Goal: Find specific page/section: Find specific page/section

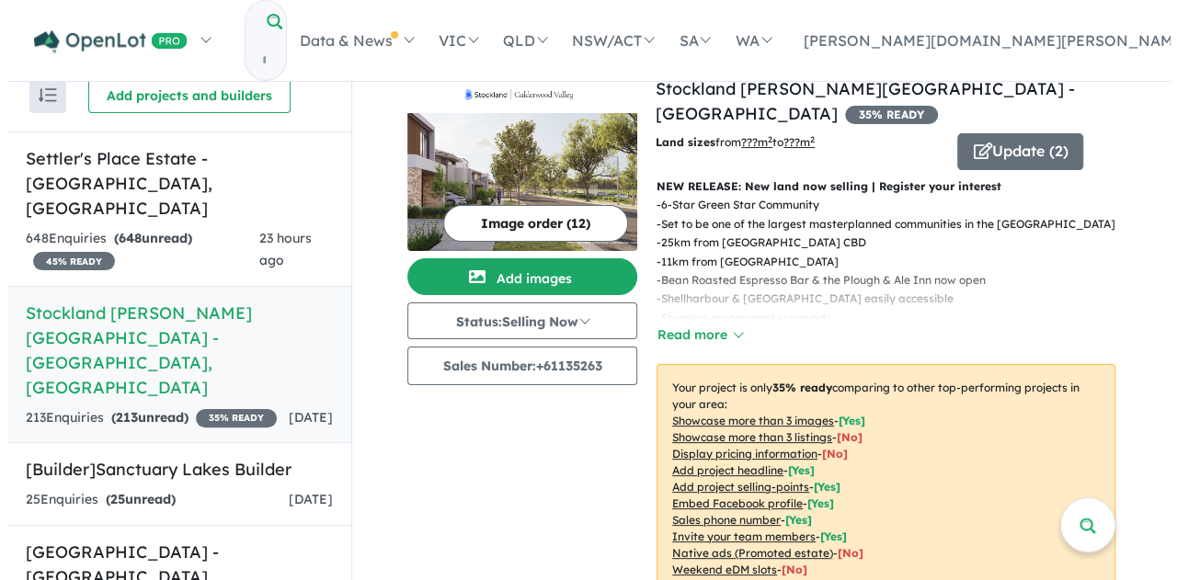
scroll to position [1, 0]
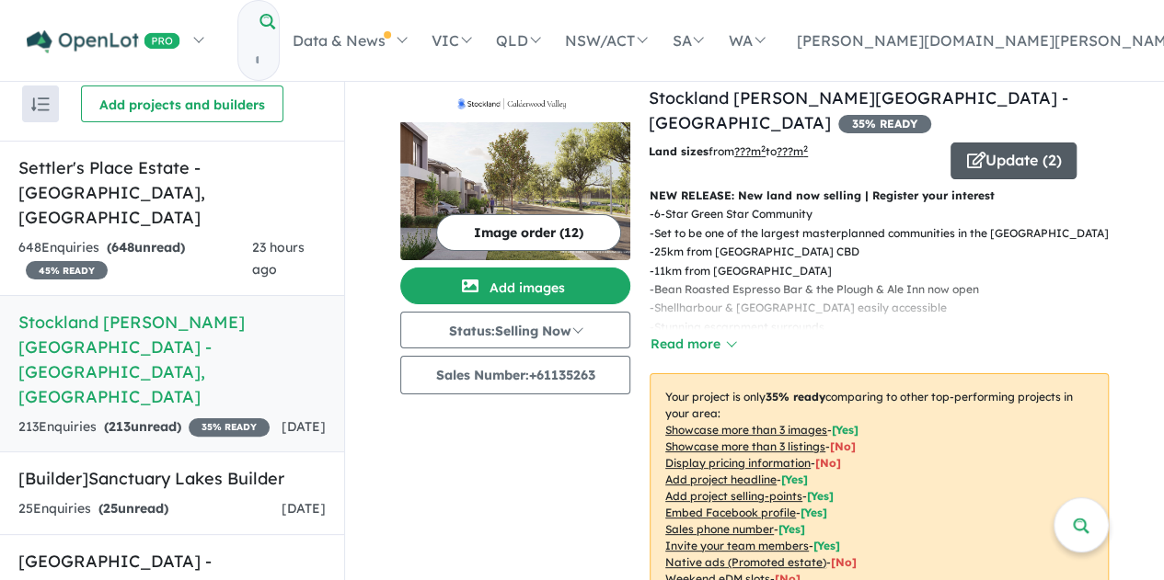
click at [971, 152] on icon "button" at bounding box center [975, 160] width 18 height 17
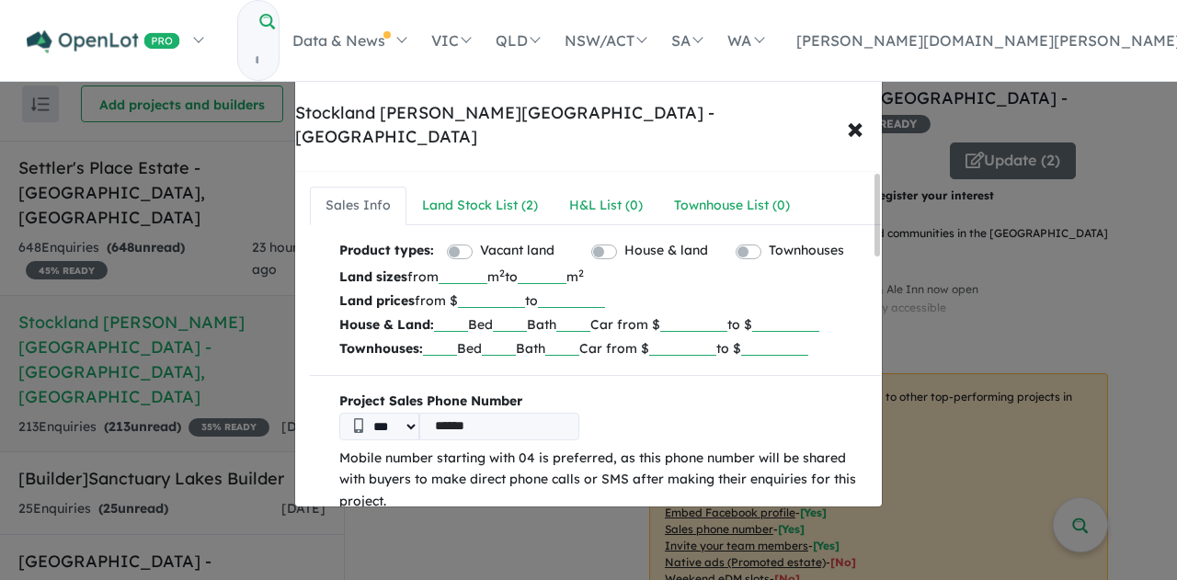
click at [1043, 269] on div "**********" at bounding box center [588, 290] width 1177 height 580
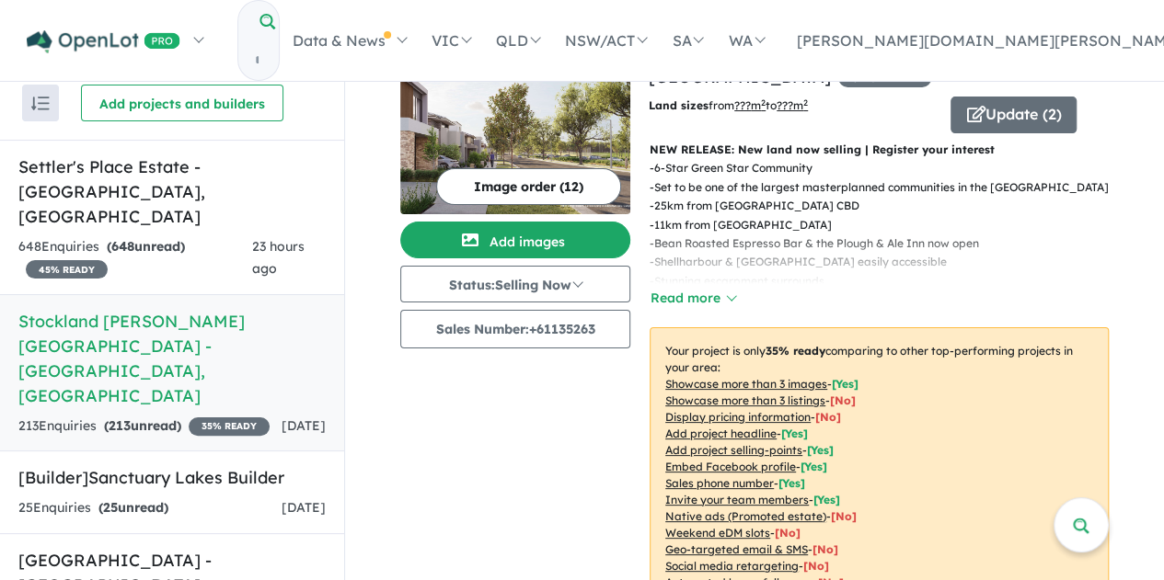
scroll to position [0, 0]
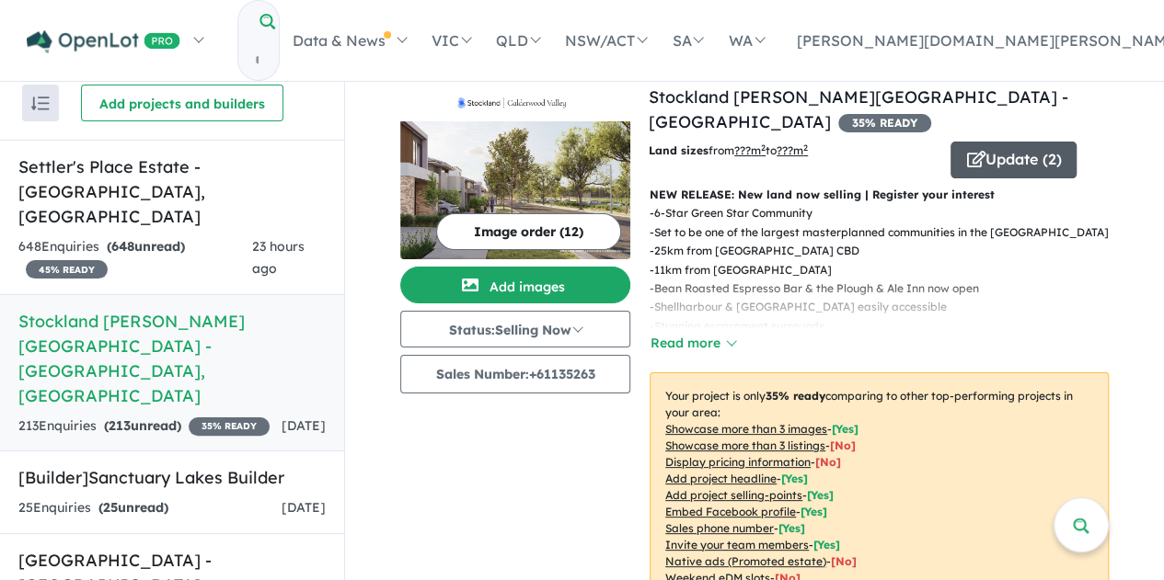
click at [997, 142] on button "Update ( 2 )" at bounding box center [1013, 160] width 126 height 37
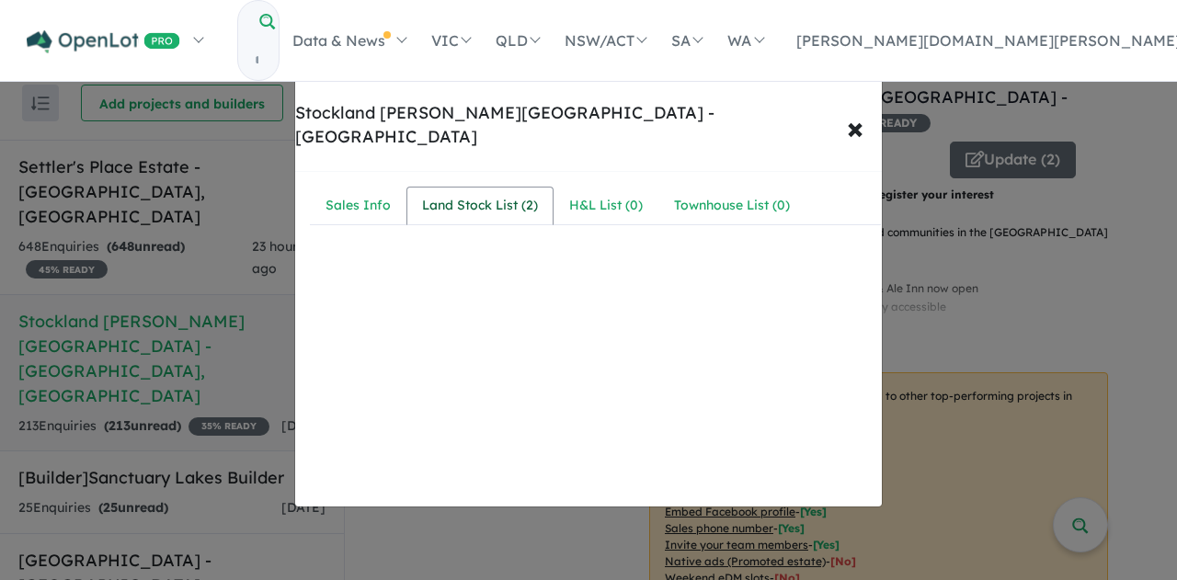
click at [478, 195] on div "Land Stock List ( 2 )" at bounding box center [480, 206] width 116 height 22
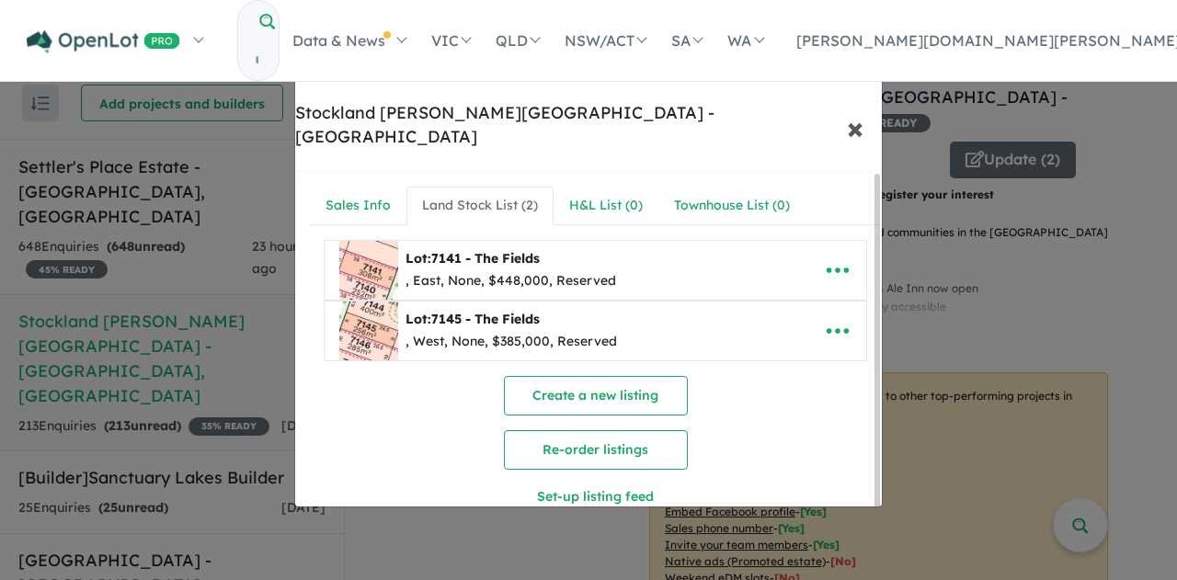
click at [856, 108] on span "×" at bounding box center [855, 128] width 17 height 40
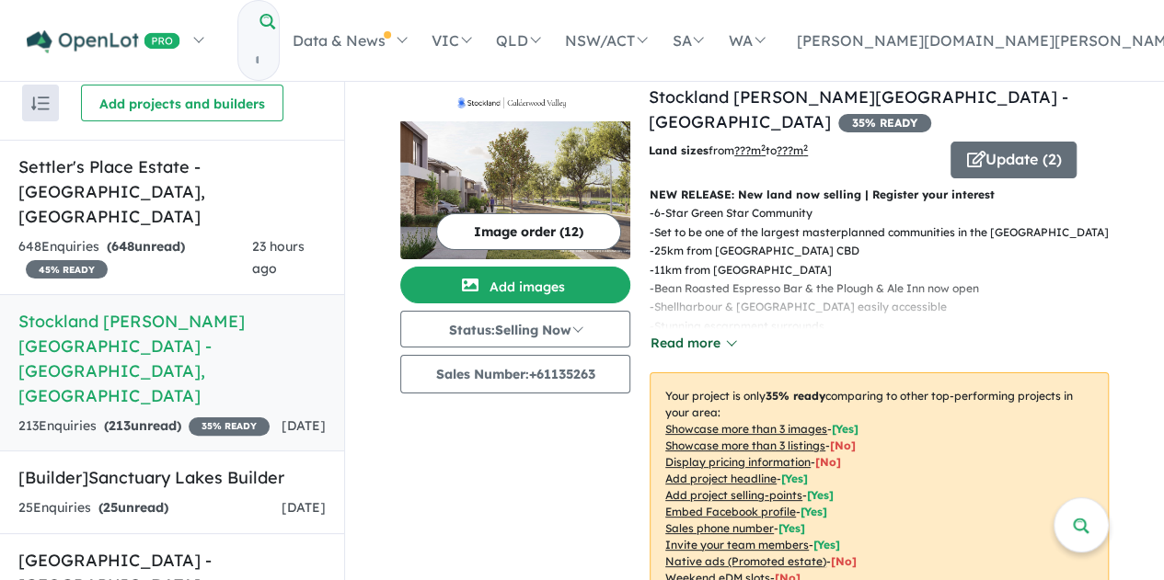
click at [701, 333] on button "Read more" at bounding box center [692, 343] width 86 height 21
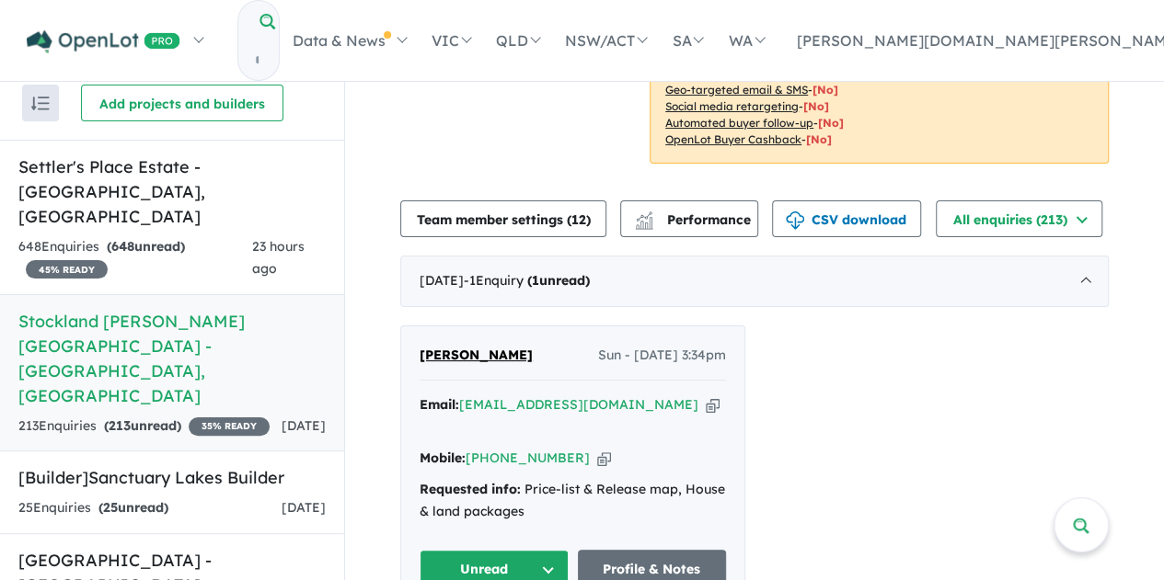
scroll to position [587, 0]
click at [694, 204] on button "Performance" at bounding box center [689, 218] width 138 height 37
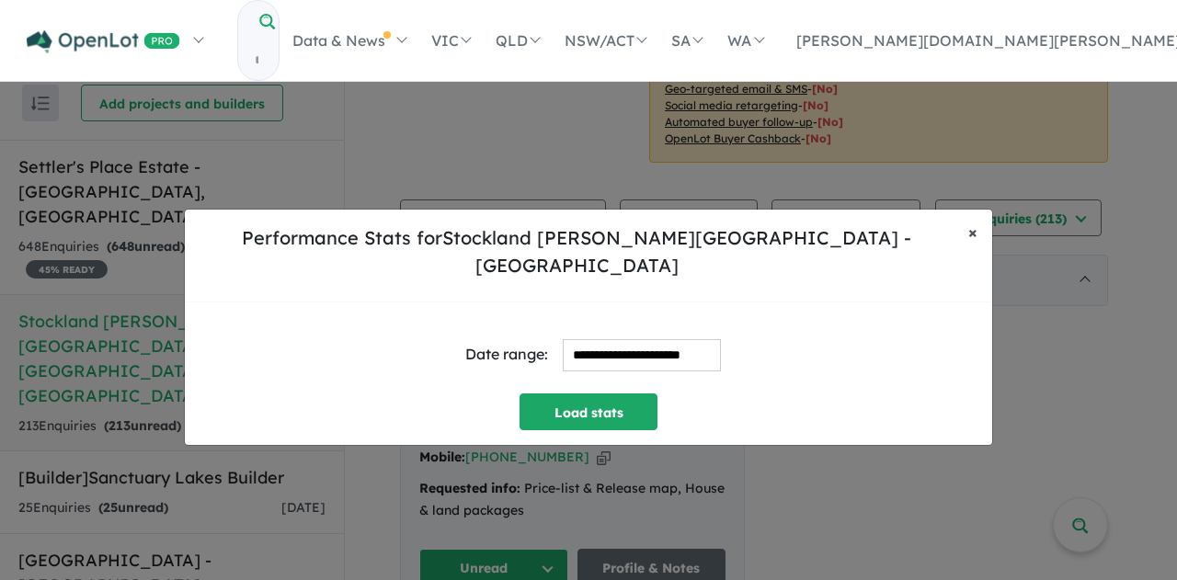
click at [973, 238] on span "×" at bounding box center [973, 232] width 9 height 21
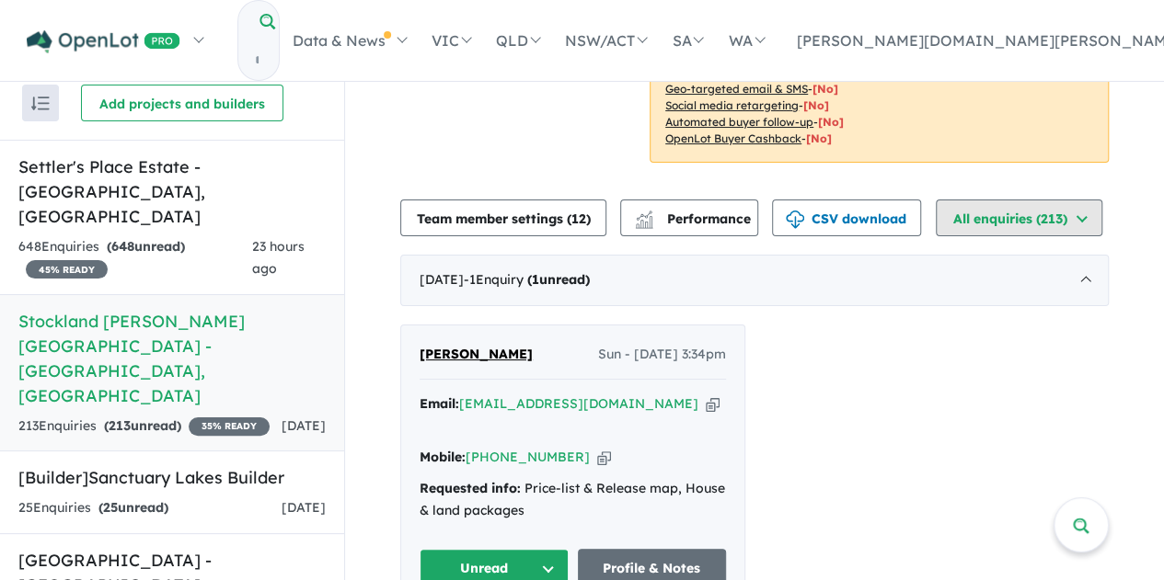
click at [1067, 200] on button "All enquiries ( 213 )" at bounding box center [1018, 218] width 166 height 37
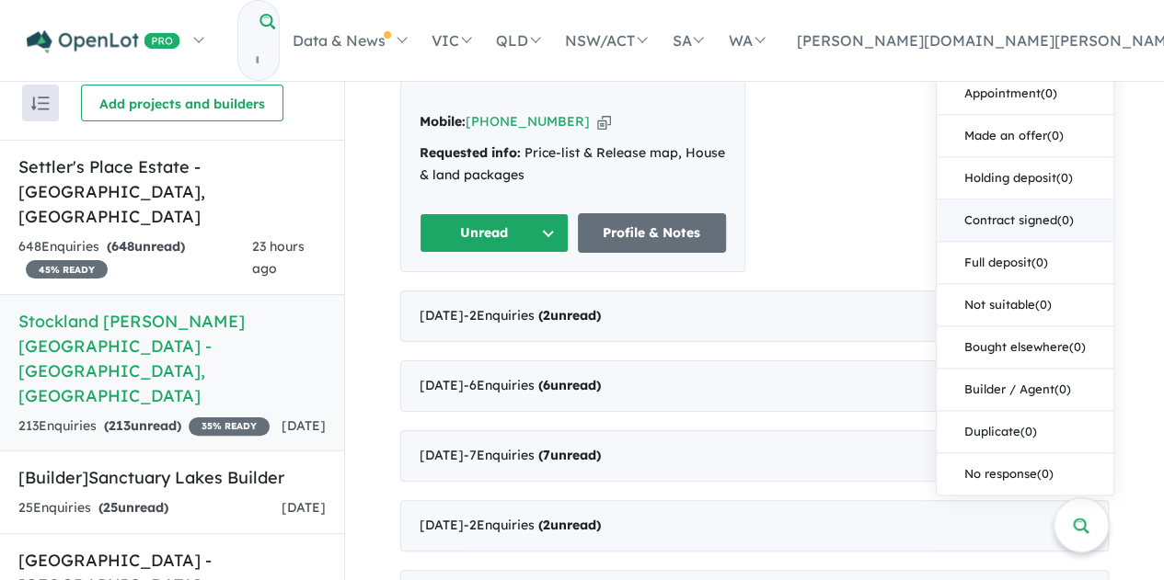
scroll to position [957, 0]
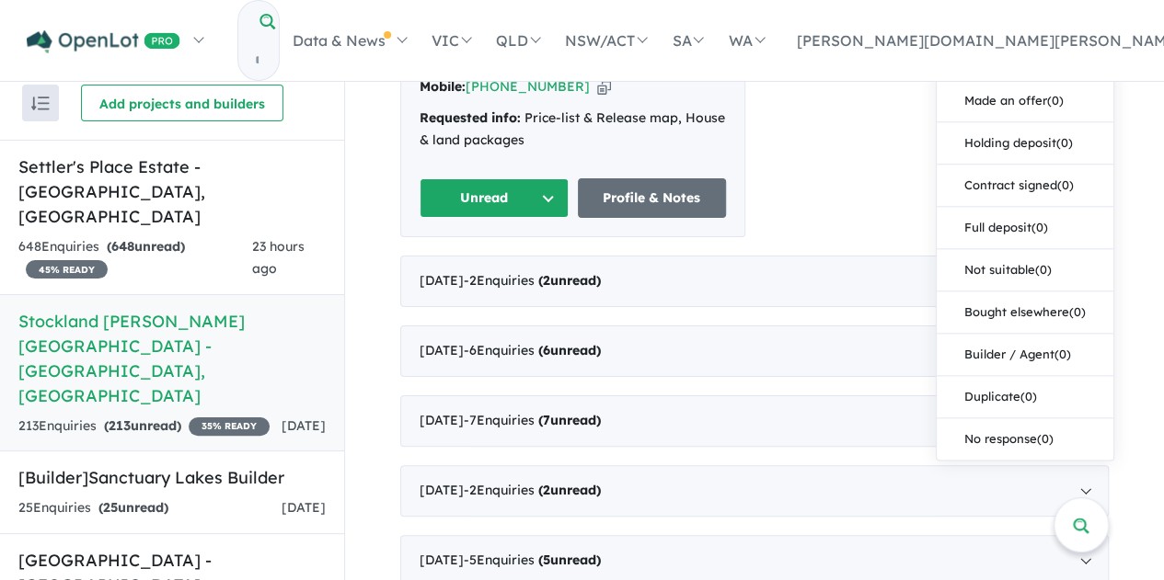
click at [888, 82] on div "[PERSON_NAME] Sun - [DATE] 3:34pm Email: [EMAIL_ADDRESS][DOMAIN_NAME] Copied! M…" at bounding box center [754, 96] width 708 height 284
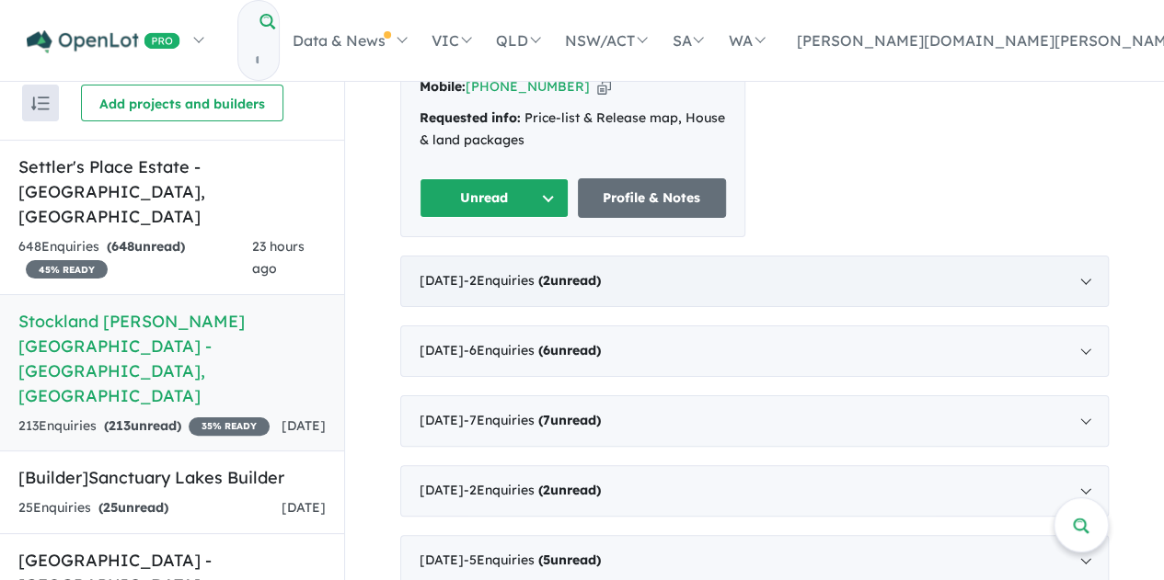
click at [577, 272] on strong "( 2 unread)" at bounding box center [569, 280] width 63 height 17
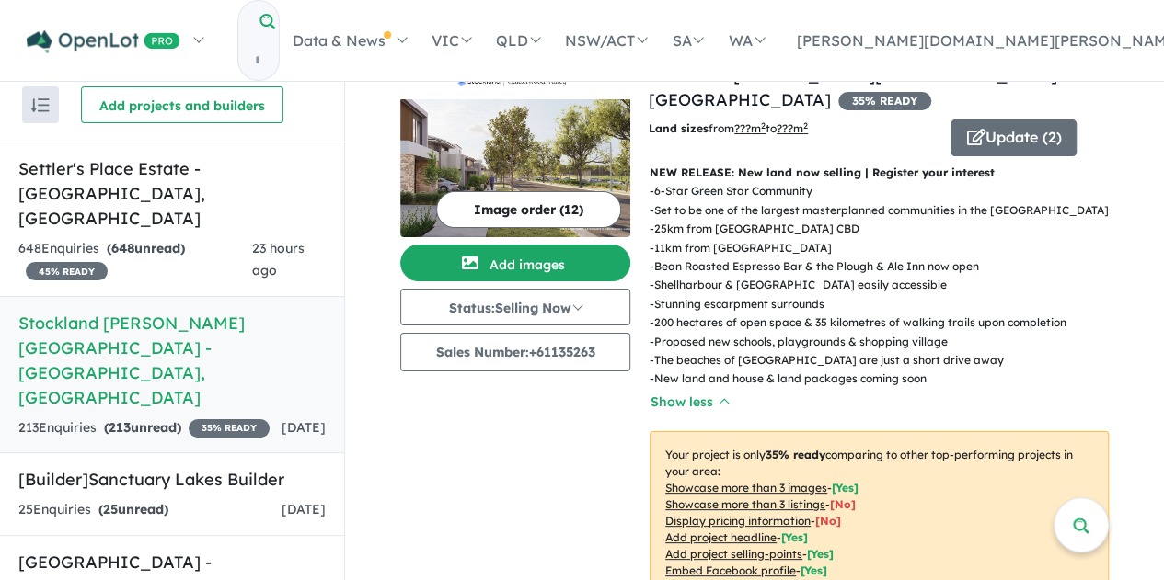
scroll to position [0, 0]
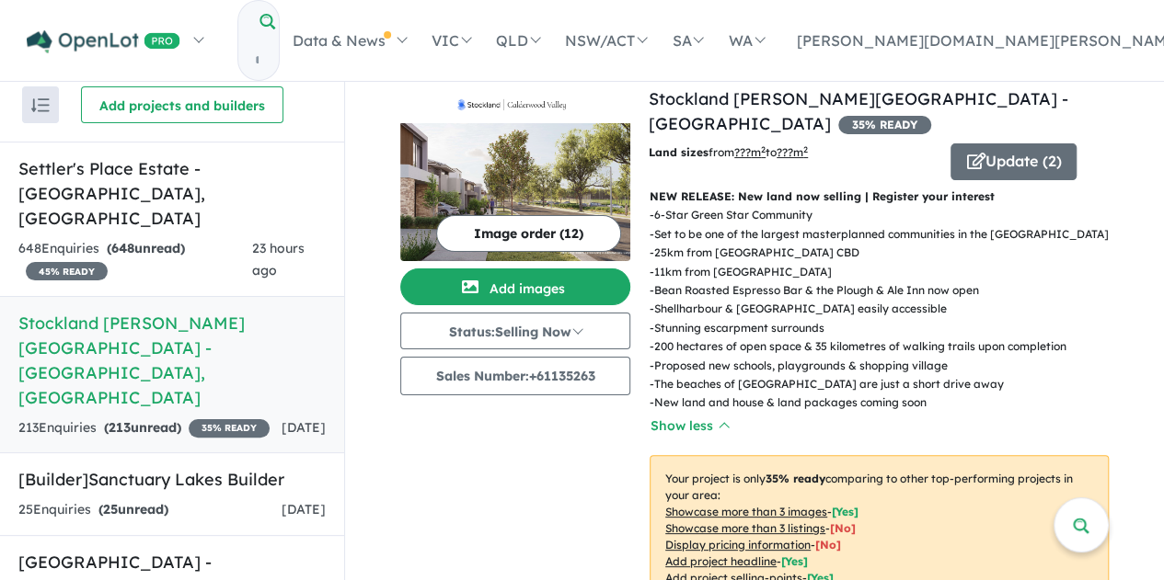
click at [275, 40] on input "Try estate name, suburb, builder or developer" at bounding box center [256, 60] width 37 height 40
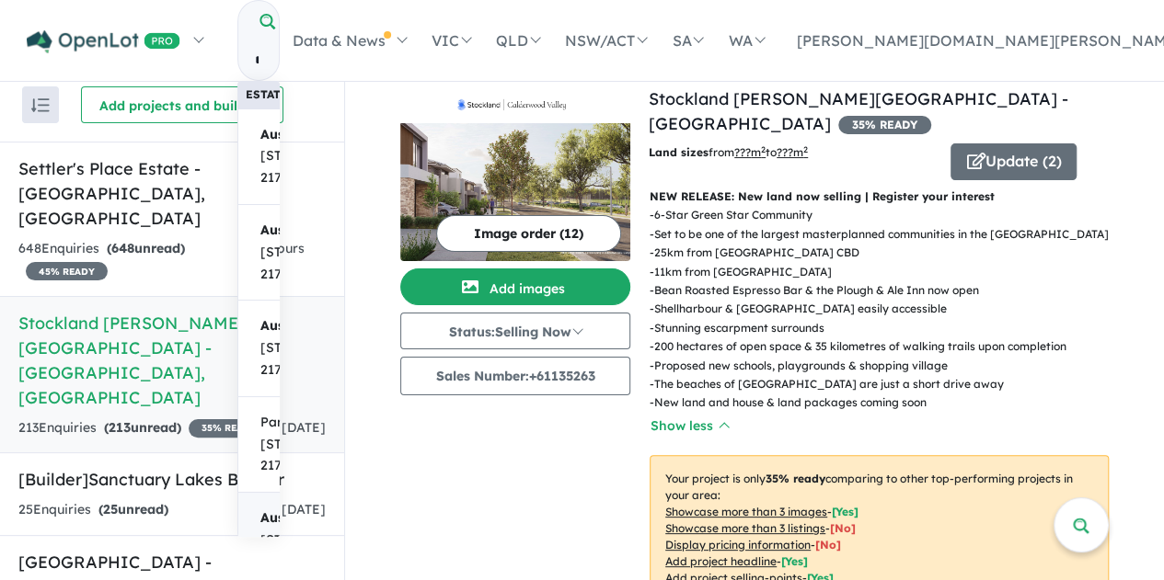
scroll to position [178, 0]
type input "*******"
click at [338, 453] on span "[GEOGRAPHIC_DATA] 2179" at bounding box center [299, 475] width 78 height 44
